Goal: Task Accomplishment & Management: Use online tool/utility

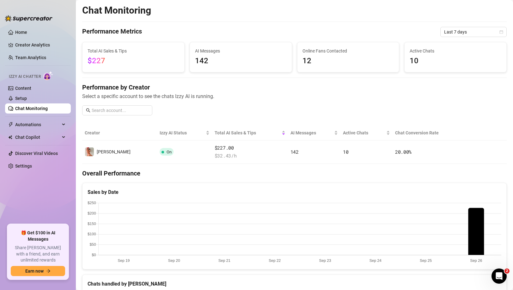
click at [29, 108] on link "Chat Monitoring" at bounding box center [31, 108] width 33 height 5
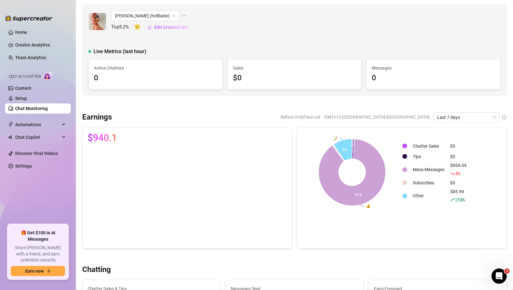
click at [41, 107] on link "Chat Monitoring" at bounding box center [31, 108] width 33 height 5
click at [495, 116] on icon "calendar" at bounding box center [494, 117] width 4 height 4
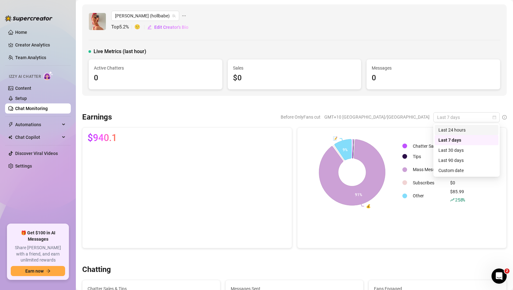
click at [464, 129] on div "Last 24 hours" at bounding box center [466, 129] width 56 height 7
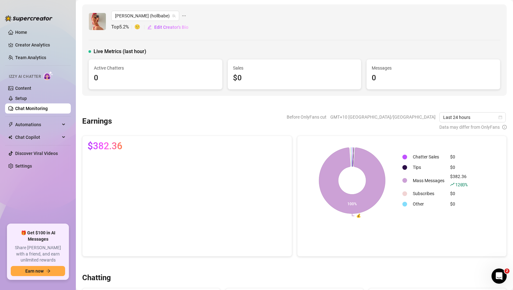
click at [30, 110] on link "Chat Monitoring" at bounding box center [31, 108] width 33 height 5
